Goal: Find contact information: Obtain details needed to contact an individual or organization

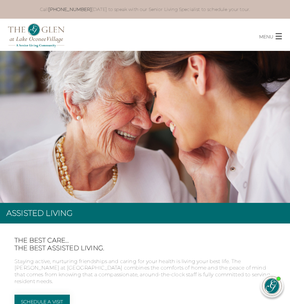
click at [280, 37] on span "button" at bounding box center [278, 36] width 6 height 6
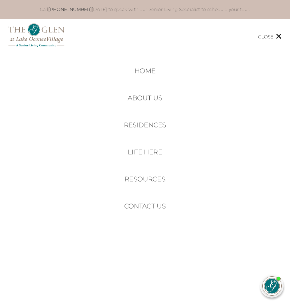
click at [138, 184] on li "Resources Senior Living FAQs Veterans Assistance Cost Calculator Making the Tra…" at bounding box center [144, 179] width 41 height 14
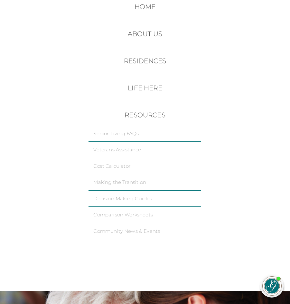
scroll to position [64, 0]
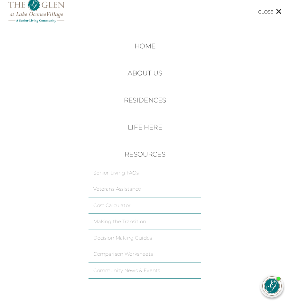
scroll to position [0, 0]
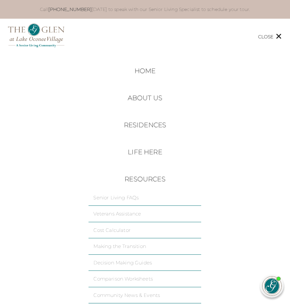
click at [280, 34] on span "button" at bounding box center [278, 36] width 5 height 5
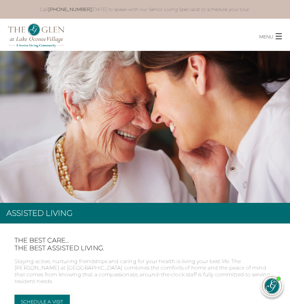
click at [278, 36] on span "button" at bounding box center [278, 36] width 6 height 1
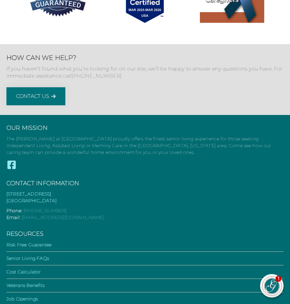
scroll to position [2324, 0]
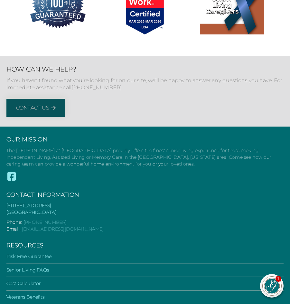
click at [47, 99] on link "Contact Us" at bounding box center [35, 108] width 59 height 18
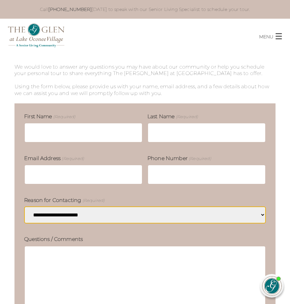
click at [277, 37] on span "button" at bounding box center [278, 36] width 6 height 1
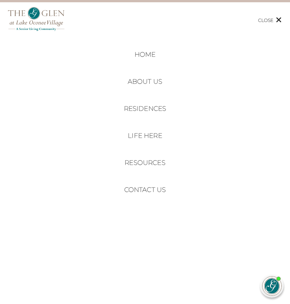
scroll to position [32, 0]
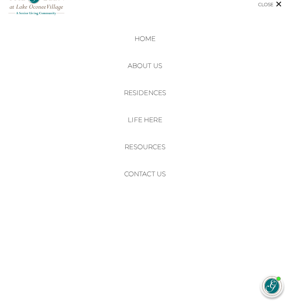
click at [139, 177] on link "Contact Us" at bounding box center [145, 174] width 42 height 8
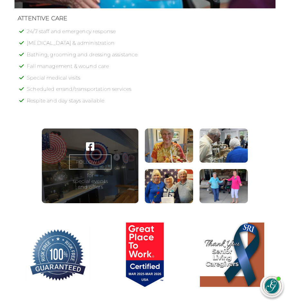
scroll to position [2085, 0]
